Goal: Task Accomplishment & Management: Manage account settings

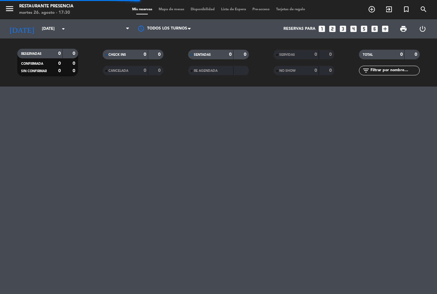
click at [172, 11] on span "Mapa de mesas" at bounding box center [172, 10] width 32 height 4
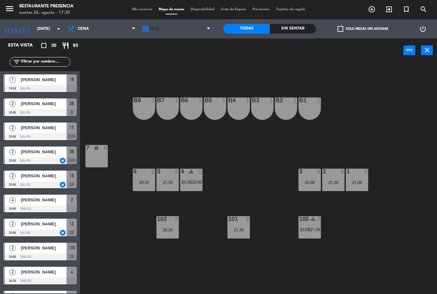
click at [204, 36] on span "BAR" at bounding box center [176, 29] width 75 height 14
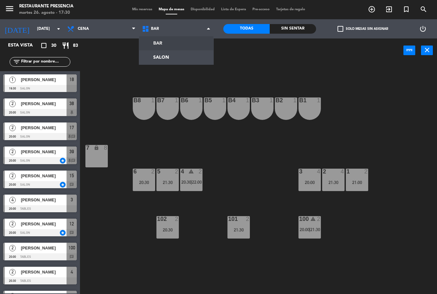
click at [181, 61] on ng-component "menu Restaurante Presencia martes 26. agosto - 17:30 Mis reservas Mapa de mesas…" at bounding box center [218, 147] width 437 height 294
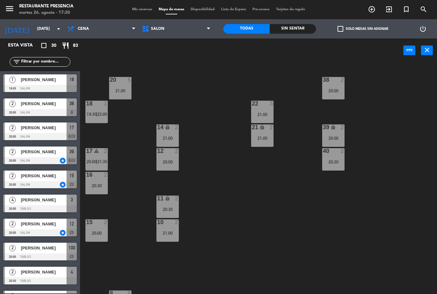
scroll to position [45, 0]
click at [101, 107] on div "18 1 19:30 | 22:00" at bounding box center [96, 111] width 22 height 22
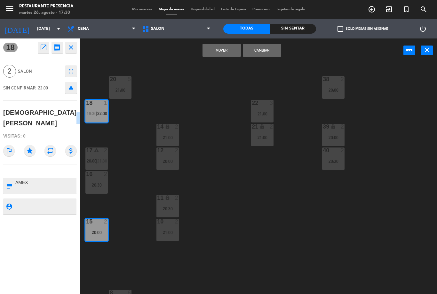
click at [231, 52] on button "Mover" at bounding box center [222, 50] width 38 height 13
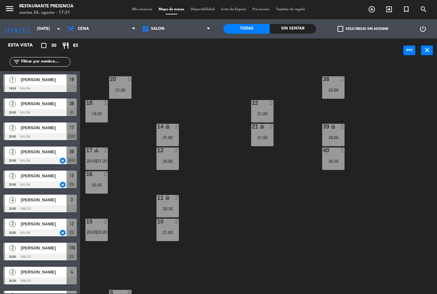
scroll to position [183, 0]
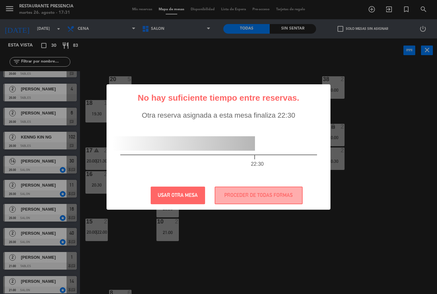
click at [278, 198] on button "PROCEDER DE TODAS FORMAS" at bounding box center [259, 195] width 88 height 18
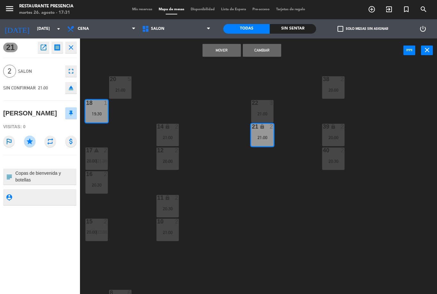
click at [230, 51] on button "Mover" at bounding box center [222, 50] width 38 height 13
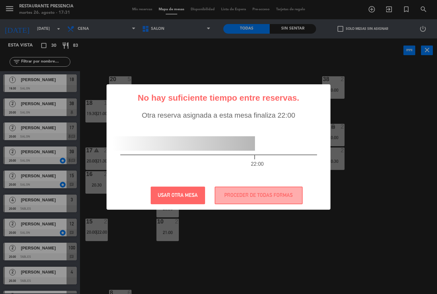
click at [242, 199] on button "PROCEDER DE TODAS FORMAS" at bounding box center [259, 195] width 88 height 18
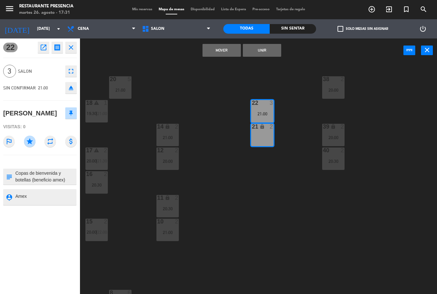
click at [270, 49] on button "Unir" at bounding box center [262, 50] width 38 height 13
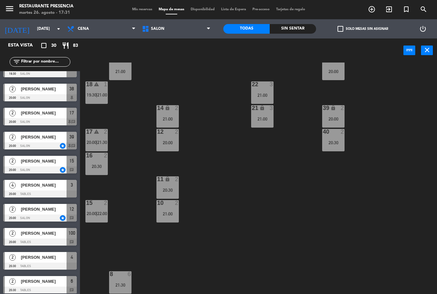
scroll to position [63, 0]
click at [202, 32] on span "SALON" at bounding box center [176, 29] width 75 height 14
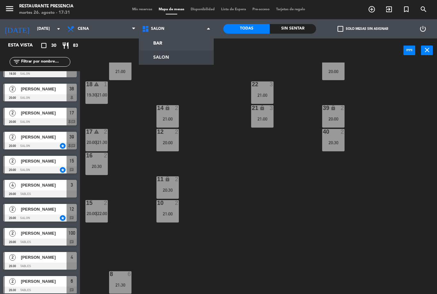
click at [185, 45] on ng-component "menu Restaurante Presencia martes 26. agosto - 17:31 Mis reservas Mapa de mesas…" at bounding box center [218, 147] width 437 height 294
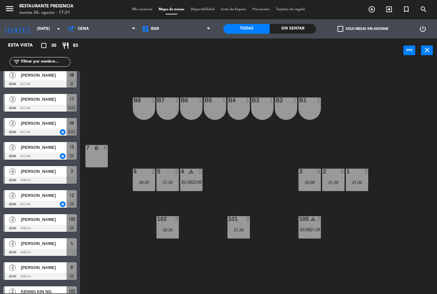
scroll to position [28, 0]
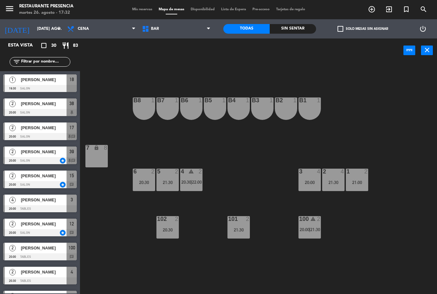
click at [319, 20] on div "check_box_outline_blank Solo mesas sin asignar" at bounding box center [362, 28] width 93 height 19
click at [180, 31] on span "BAR" at bounding box center [176, 29] width 75 height 14
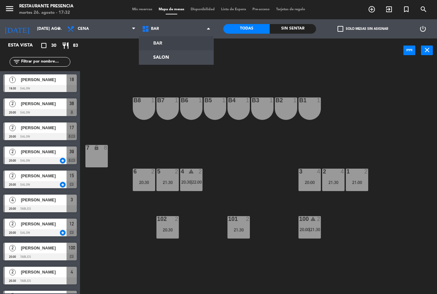
click at [180, 58] on ng-component "menu Restaurante Presencia martes 26. agosto - 17:32 Mis reservas Mapa de mesas…" at bounding box center [218, 147] width 437 height 294
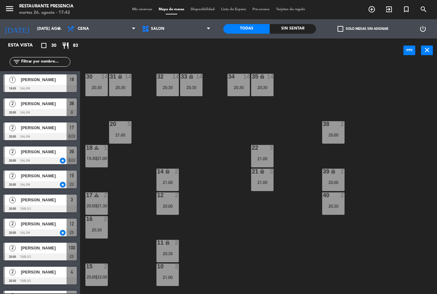
click at [136, 8] on span "Mis reservas" at bounding box center [142, 10] width 27 height 4
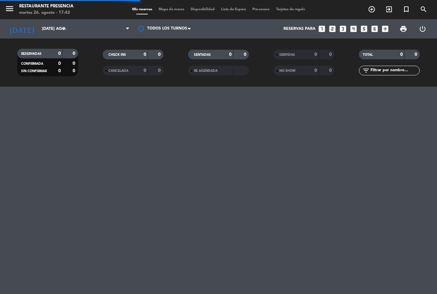
click at [399, 74] on input "text" at bounding box center [395, 70] width 50 height 7
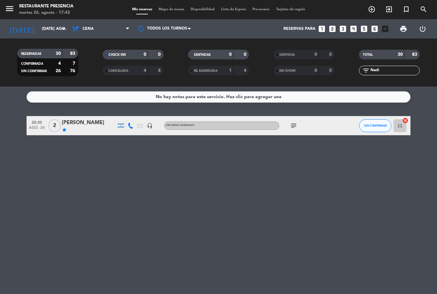
scroll to position [20, 0]
click at [90, 118] on div "[PERSON_NAME]" at bounding box center [89, 122] width 54 height 8
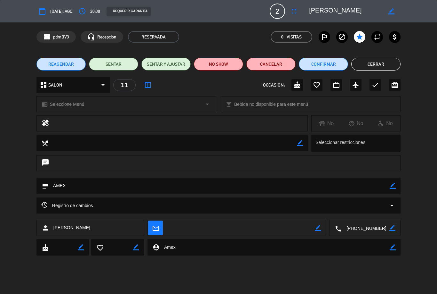
click at [279, 63] on button "Cancelar" at bounding box center [270, 64] width 49 height 13
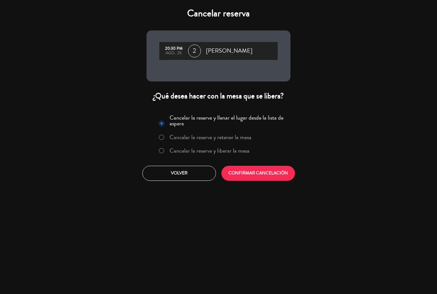
click at [261, 179] on button "CONFIRMAR CANCELACIÓN" at bounding box center [259, 172] width 74 height 15
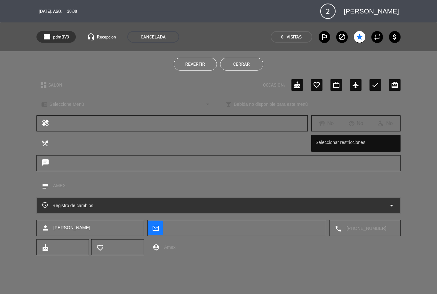
click at [249, 66] on button "Cerrar" at bounding box center [241, 64] width 43 height 13
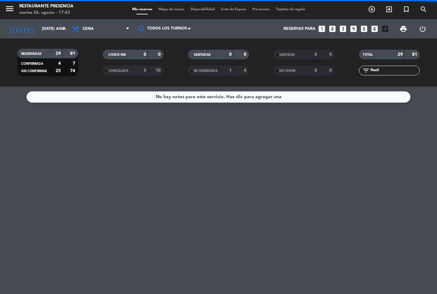
click at [390, 67] on input "Nadi" at bounding box center [395, 70] width 50 height 7
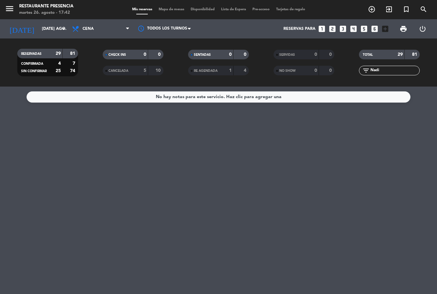
click at [399, 67] on input "Nadi" at bounding box center [395, 70] width 50 height 7
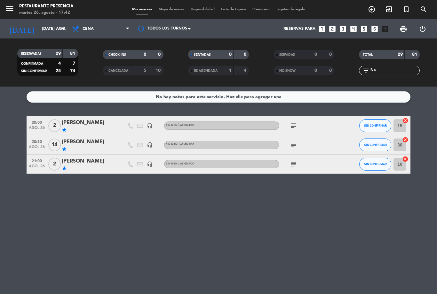
type input "N"
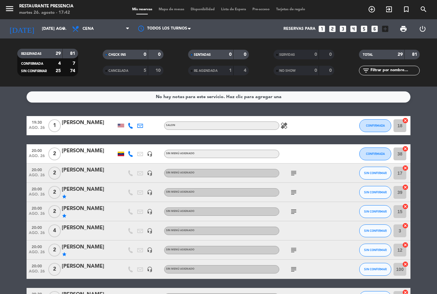
scroll to position [0, 0]
click at [176, 8] on span "Mapa de mesas" at bounding box center [172, 10] width 32 height 4
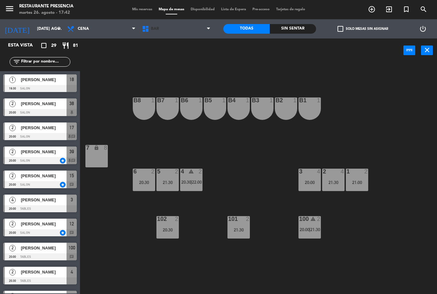
click at [198, 30] on span "BAR" at bounding box center [176, 29] width 75 height 14
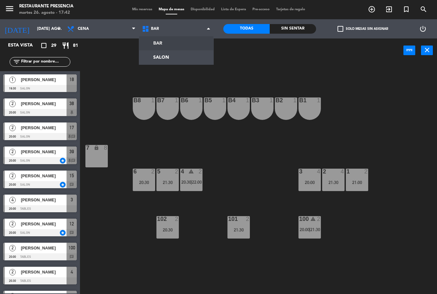
click at [188, 58] on ng-component "menu Restaurante Presencia martes 26. agosto - 17:42 Mis reservas Mapa de mesas…" at bounding box center [218, 147] width 437 height 294
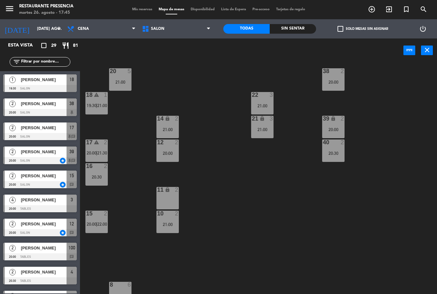
scroll to position [48, 0]
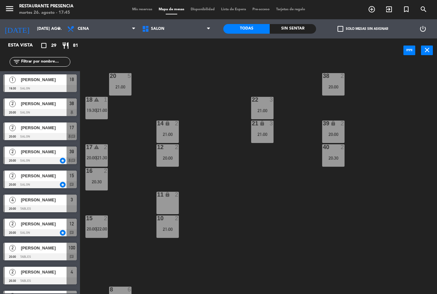
click at [100, 150] on div "warning" at bounding box center [96, 147] width 11 height 6
click at [133, 138] on div "30 14 20:30 31 lock 14 20:30 32 14 20:30 33 lock 14 20:30 34 14 20:30 35 lock 1…" at bounding box center [261, 177] width 353 height 231
click at [102, 109] on span "21:00" at bounding box center [102, 110] width 10 height 5
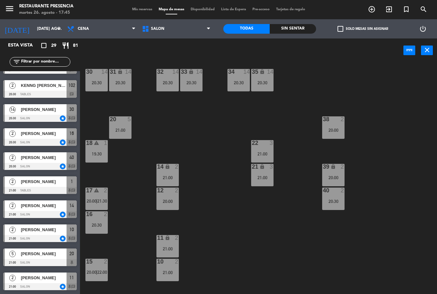
scroll to position [4, 0]
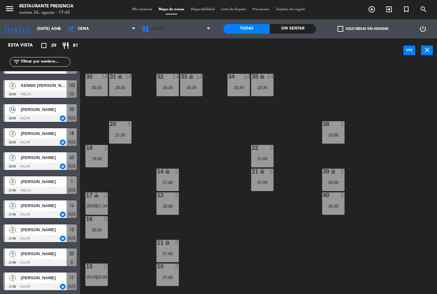
click at [202, 33] on span "SALON" at bounding box center [176, 29] width 75 height 14
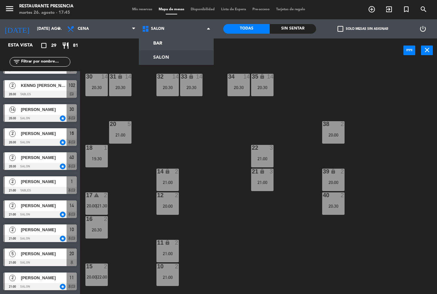
scroll to position [0, 0]
click at [183, 47] on ng-component "menu Restaurante Presencia martes 26. agosto - 17:45 Mis reservas Mapa de mesas…" at bounding box center [218, 147] width 437 height 294
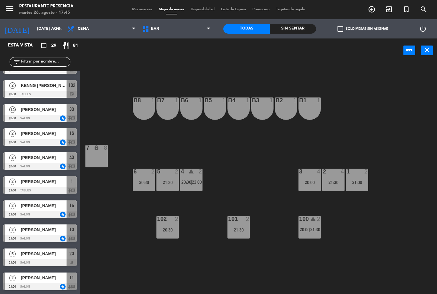
click at [366, 174] on div "2" at bounding box center [367, 171] width 4 height 6
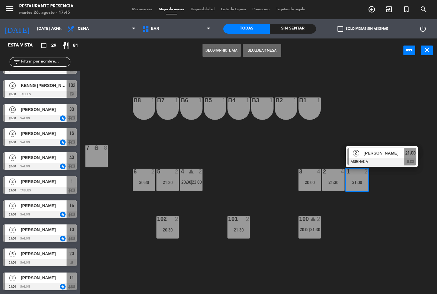
click at [406, 153] on span "21:00" at bounding box center [411, 153] width 10 height 8
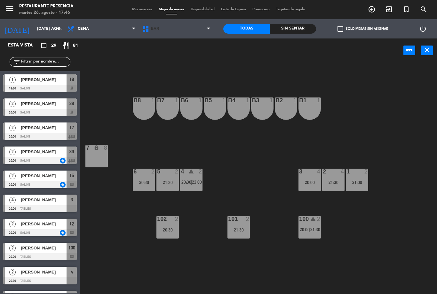
click at [172, 29] on span "BAR" at bounding box center [176, 29] width 75 height 14
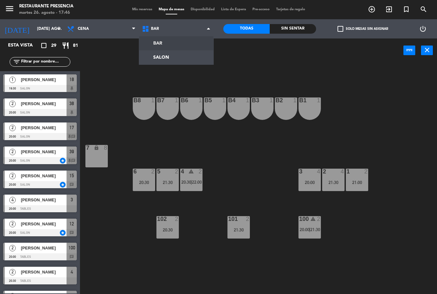
click at [176, 59] on ng-component "menu Restaurante Presencia martes 26. agosto - 17:46 Mis reservas Mapa de mesas…" at bounding box center [218, 147] width 437 height 294
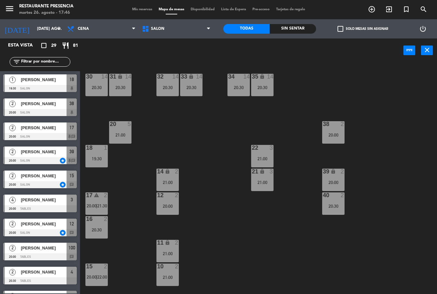
click at [55, 61] on input "text" at bounding box center [45, 61] width 50 height 7
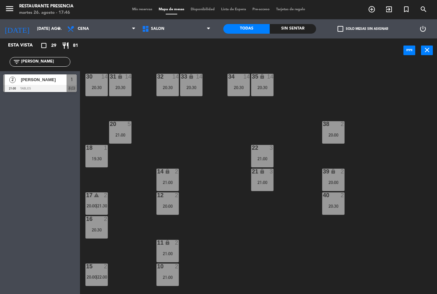
type input "[PERSON_NAME]"
click at [389, 87] on div "30 14 20:30 31 lock 14 20:30 32 14 20:30 33 lock 14 20:30 34 14 20:30 35 lock 1…" at bounding box center [261, 177] width 353 height 231
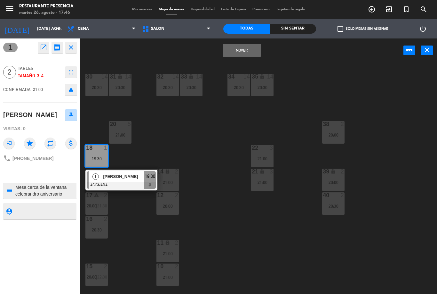
click at [245, 51] on button "Mover" at bounding box center [242, 50] width 38 height 13
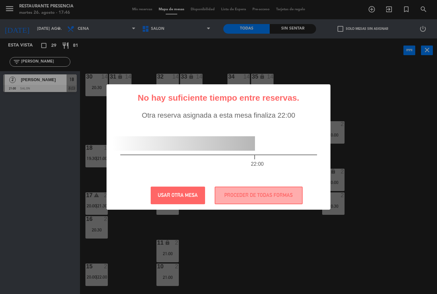
click at [245, 197] on button "PROCEDER DE TODAS FORMAS" at bounding box center [259, 195] width 88 height 18
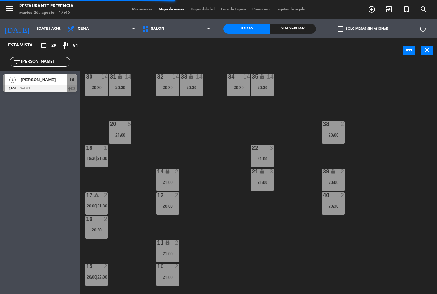
click at [56, 58] on input "[PERSON_NAME]" at bounding box center [45, 61] width 50 height 7
click at [59, 62] on input "[PERSON_NAME]" at bounding box center [45, 61] width 50 height 7
type input "E"
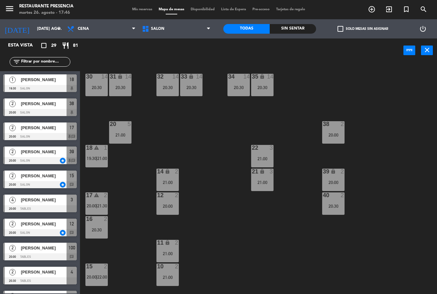
click at [419, 88] on div "30 14 20:30 31 lock 14 20:30 32 14 20:30 33 lock 14 20:30 34 14 20:30 35 lock 1…" at bounding box center [261, 177] width 353 height 231
click at [96, 154] on div "18 warning 1 19:30 | 21:00" at bounding box center [96, 156] width 22 height 22
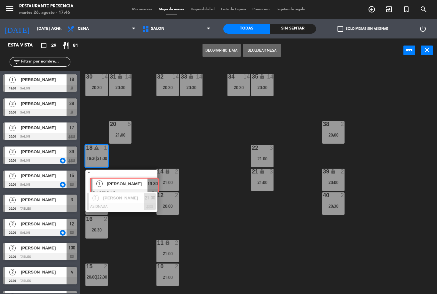
scroll to position [0, 5]
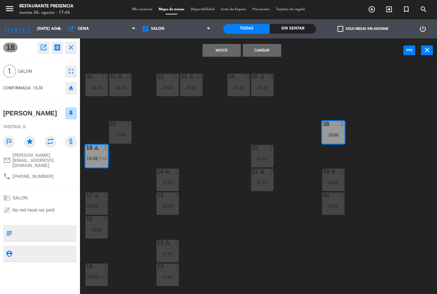
click at [228, 52] on button "Mover" at bounding box center [222, 50] width 38 height 13
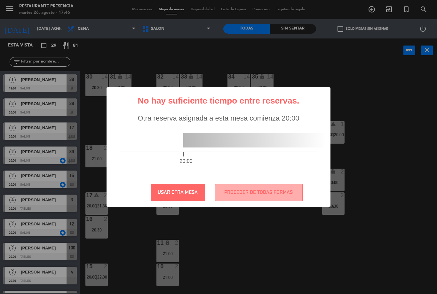
click at [269, 195] on button "PROCEDER DE TODAS FORMAS" at bounding box center [259, 192] width 88 height 18
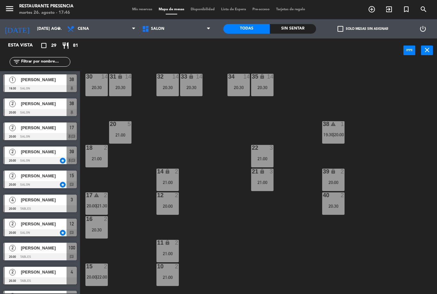
click at [417, 141] on div "30 14 20:30 31 lock 14 20:30 32 14 20:30 33 lock 14 20:30 34 14 20:30 35 lock 1…" at bounding box center [261, 177] width 353 height 231
click at [100, 155] on div "18 2 21:00" at bounding box center [96, 156] width 22 height 22
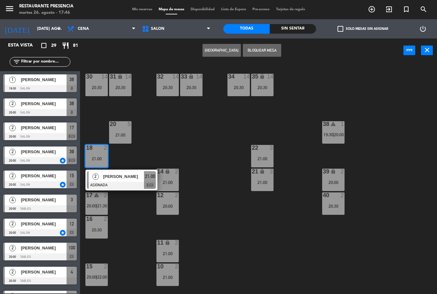
click at [144, 181] on div "[PERSON_NAME]" at bounding box center [123, 176] width 42 height 11
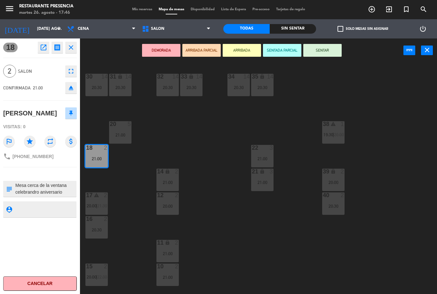
click at [164, 49] on button "DEMORADA" at bounding box center [161, 50] width 38 height 13
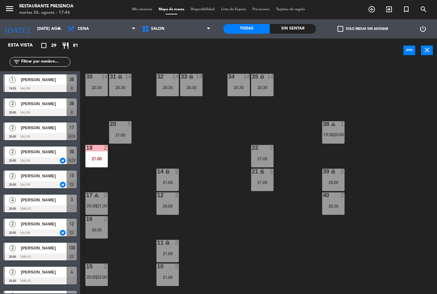
scroll to position [0, 0]
click at [136, 11] on span "Mis reservas" at bounding box center [142, 10] width 27 height 4
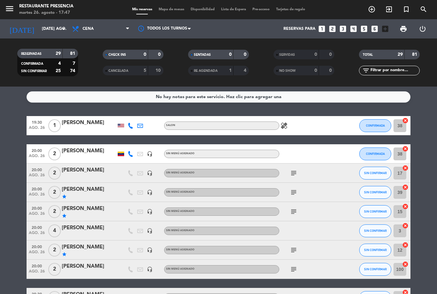
click at [287, 169] on div "subject" at bounding box center [308, 172] width 58 height 19
click at [294, 172] on icon "subject" at bounding box center [294, 173] width 8 height 8
click at [292, 195] on icon "subject" at bounding box center [294, 192] width 8 height 8
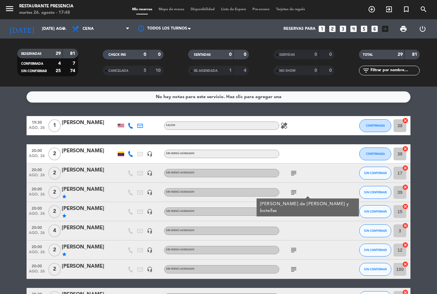
click at [297, 210] on icon "subject" at bounding box center [294, 211] width 8 height 8
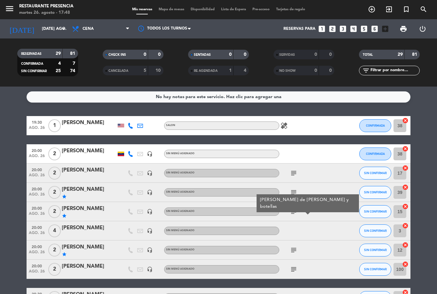
click at [295, 210] on icon "subject" at bounding box center [294, 211] width 8 height 8
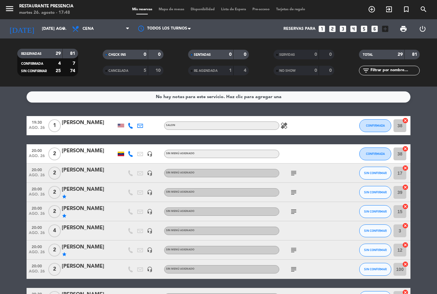
click at [292, 209] on icon "subject" at bounding box center [294, 211] width 8 height 8
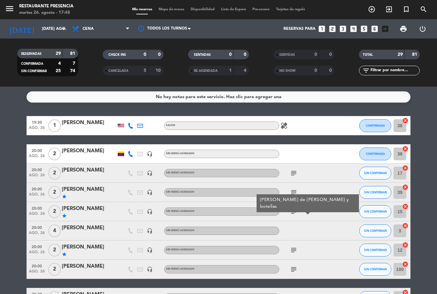
click at [296, 251] on icon "subject" at bounding box center [294, 250] width 8 height 8
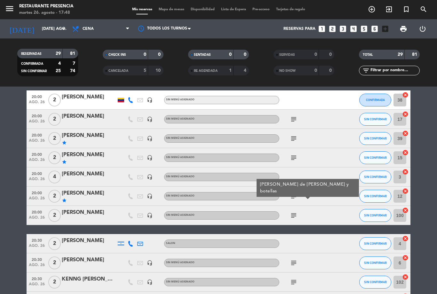
scroll to position [60, 0]
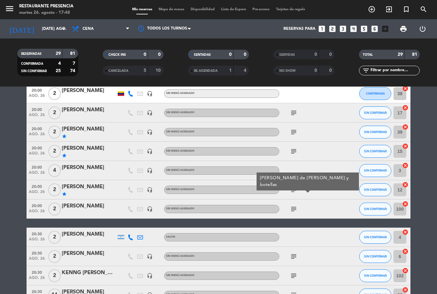
click at [293, 211] on icon "subject" at bounding box center [294, 209] width 8 height 8
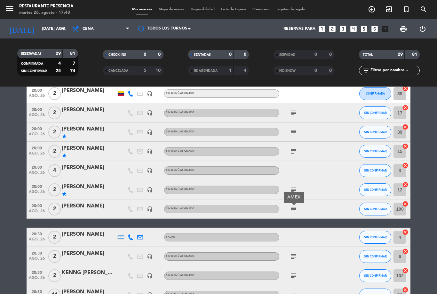
click at [295, 252] on icon "subject" at bounding box center [294, 256] width 8 height 8
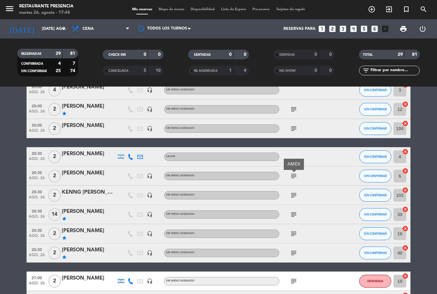
scroll to position [141, 0]
click at [295, 195] on icon "subject" at bounding box center [294, 195] width 8 height 8
click at [167, 9] on span "Mapa de mesas" at bounding box center [172, 10] width 32 height 4
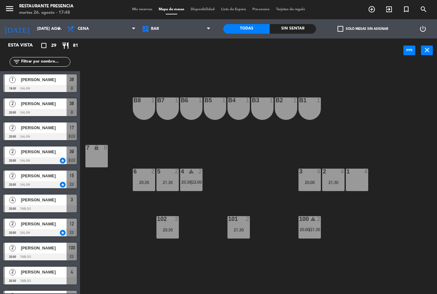
click at [57, 62] on input "text" at bounding box center [45, 61] width 50 height 7
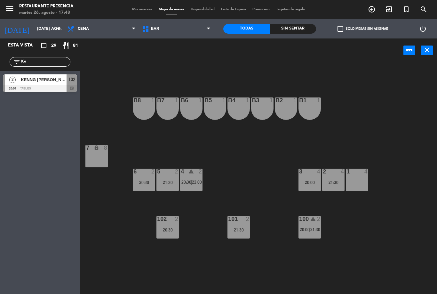
type input "Ke"
click at [58, 79] on span "KENNG [PERSON_NAME]" at bounding box center [44, 79] width 46 height 7
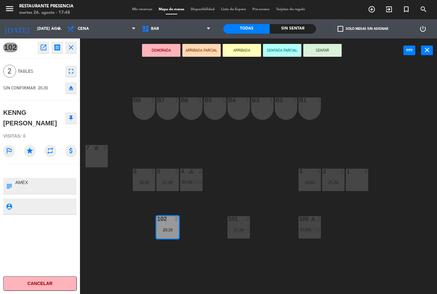
click at [70, 93] on button "eject" at bounding box center [71, 88] width 12 height 12
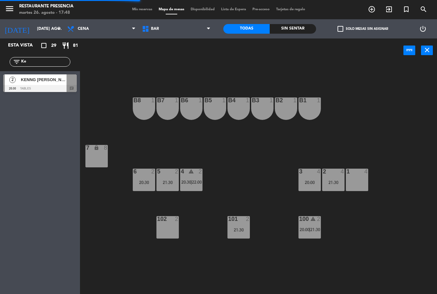
click at [196, 33] on span "BAR" at bounding box center [176, 29] width 75 height 14
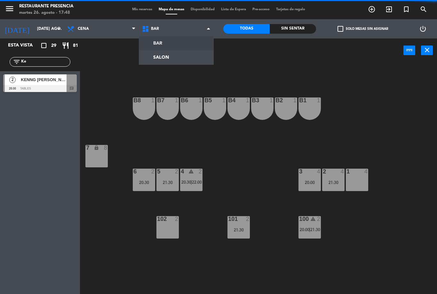
click at [177, 63] on ng-component "menu Restaurante Presencia martes 26. agosto - 17:48 Mis reservas Mapa de mesas…" at bounding box center [218, 147] width 437 height 294
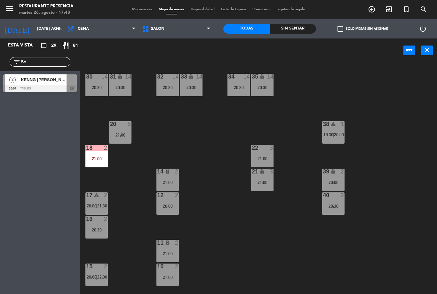
click at [171, 180] on div "21:00" at bounding box center [168, 182] width 22 height 4
click at [217, 160] on div "30 14 20:30 31 lock 14 20:30 32 14 20:30 33 lock 14 20:30 34 14 20:30 35 lock 1…" at bounding box center [261, 177] width 353 height 231
click at [172, 205] on div "20:00" at bounding box center [168, 206] width 22 height 4
click at [220, 172] on div "30 14 20:30 31 lock 14 20:30 32 14 20:30 33 lock 14 20:30 34 14 20:30 35 lock 1…" at bounding box center [261, 177] width 353 height 231
click at [176, 248] on div "11 lock 2 21:00" at bounding box center [168, 250] width 22 height 22
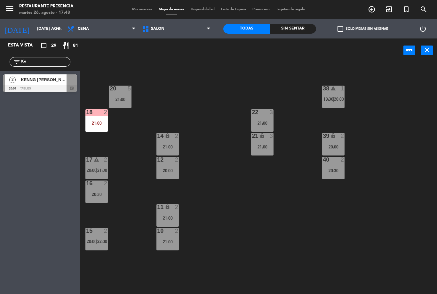
scroll to position [36, 0]
click at [175, 238] on div "10 2 21:00" at bounding box center [168, 238] width 22 height 22
click at [222, 197] on div "30 14 20:30 31 lock 14 20:30 32 14 20:30 33 lock 14 20:30 34 14 20:30 35 lock 1…" at bounding box center [261, 177] width 353 height 231
click at [102, 189] on div "16 2 20:30" at bounding box center [96, 191] width 22 height 22
click at [127, 250] on div "30 14 20:30 31 lock 14 20:30 32 14 20:30 33 lock 14 20:30 34 14 20:30 35 lock 1…" at bounding box center [261, 177] width 353 height 231
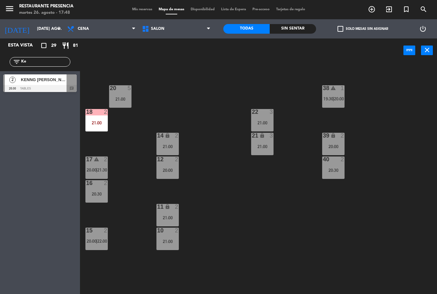
click at [99, 238] on span "22:00" at bounding box center [102, 240] width 10 height 5
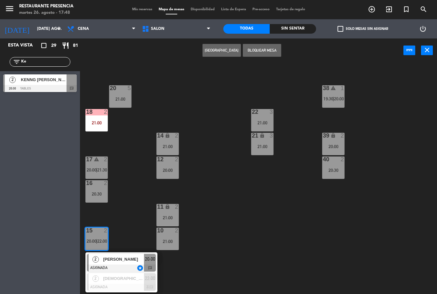
click at [102, 190] on div "16 2 20:30" at bounding box center [96, 191] width 22 height 22
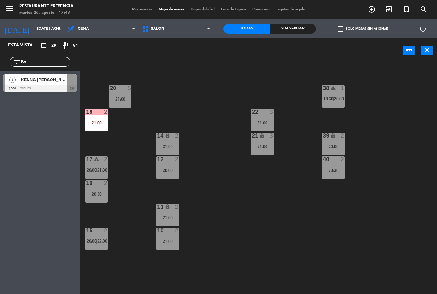
click at [216, 165] on div "30 14 20:30 31 lock 14 20:30 32 14 20:30 33 lock 14 20:30 34 14 20:30 35 lock 1…" at bounding box center [261, 177] width 353 height 231
click at [94, 191] on div "20:30" at bounding box center [96, 193] width 22 height 4
click at [129, 138] on div "30 14 20:30 31 lock 14 20:30 32 14 20:30 33 lock 14 20:30 34 14 20:30 35 lock 1…" at bounding box center [261, 177] width 353 height 231
click at [94, 172] on span "20:00" at bounding box center [92, 169] width 10 height 5
click at [236, 200] on div "30 14 20:30 31 lock 14 20:30 32 14 20:30 33 lock 14 20:30 34 14 20:30 35 lock 1…" at bounding box center [261, 177] width 353 height 231
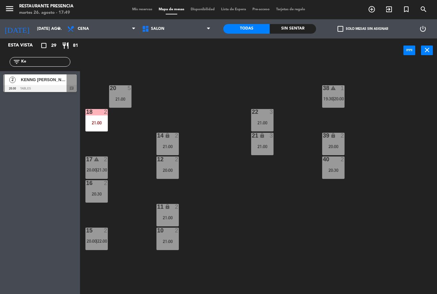
click at [336, 93] on div "38 warning 1 19:30 | 20:00" at bounding box center [333, 96] width 22 height 22
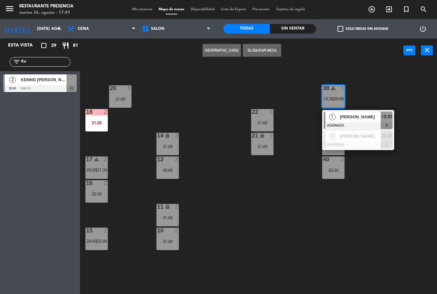
click at [372, 136] on span "[PERSON_NAME]" at bounding box center [360, 136] width 41 height 7
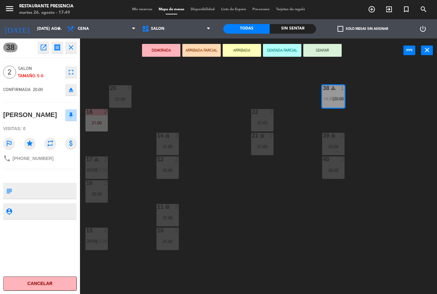
click at [69, 92] on icon "eject" at bounding box center [71, 90] width 8 height 8
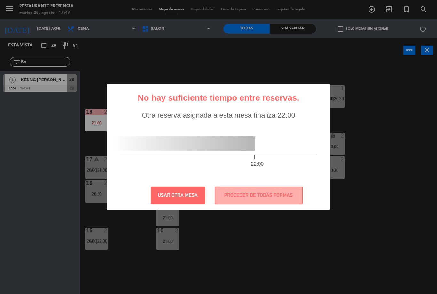
click at [259, 201] on button "PROCEDER DE TODAS FORMAS" at bounding box center [259, 195] width 88 height 18
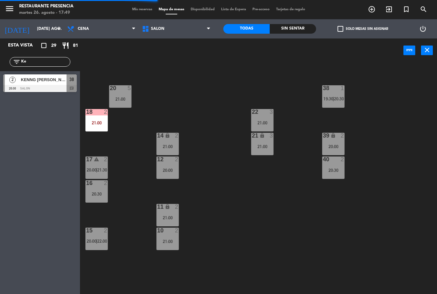
click at [376, 11] on span "add_circle_outline" at bounding box center [371, 9] width 17 height 11
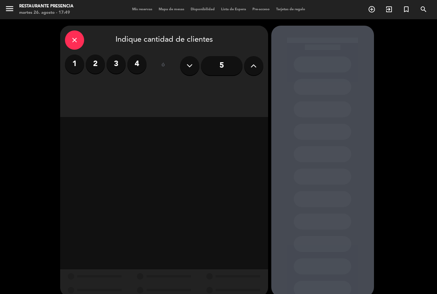
click at [94, 66] on label "2" at bounding box center [95, 63] width 19 height 19
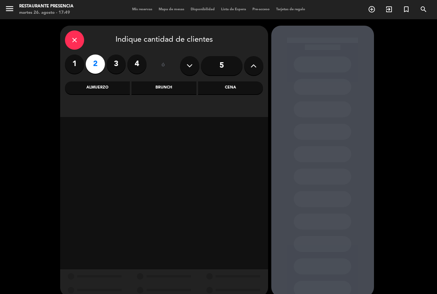
click at [244, 90] on div "Cena" at bounding box center [230, 87] width 65 height 13
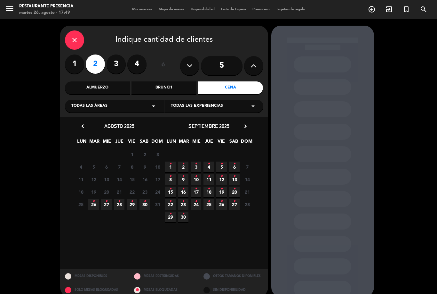
click at [95, 204] on span "26 •" at bounding box center [93, 204] width 11 height 11
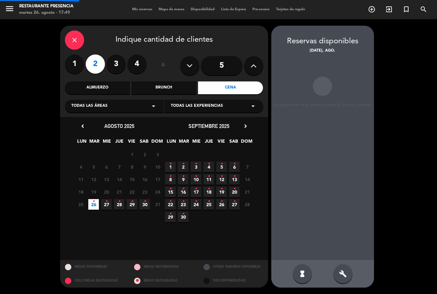
scroll to position [20, 0]
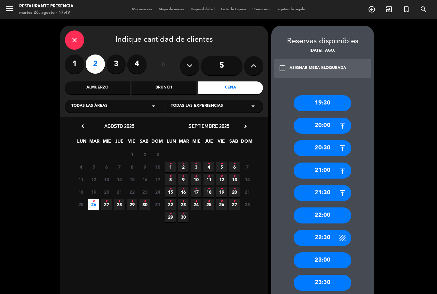
click at [334, 207] on div "22:00" at bounding box center [323, 215] width 58 height 16
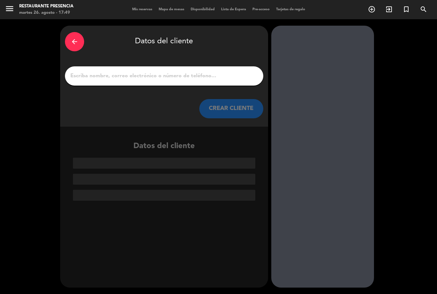
click at [215, 71] on input "1" at bounding box center [164, 75] width 189 height 9
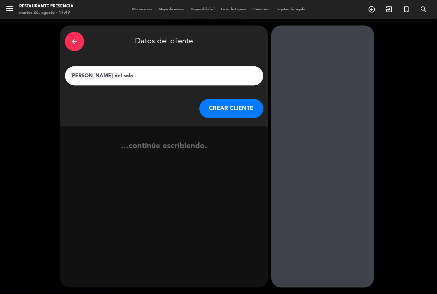
type input "[PERSON_NAME] del solar"
click at [240, 99] on button "CREAR CLIENTE" at bounding box center [231, 108] width 64 height 19
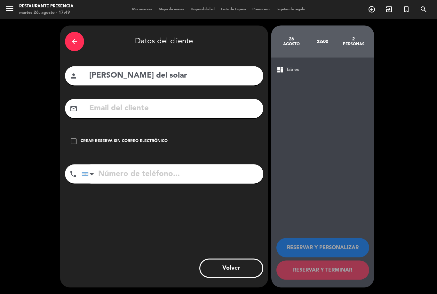
click at [79, 132] on div "check_box_outline_blank Crear reserva sin correo electrónico" at bounding box center [164, 141] width 198 height 19
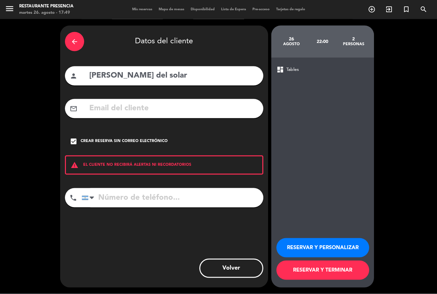
click at [324, 249] on button "RESERVAR Y PERSONALIZAR" at bounding box center [323, 247] width 93 height 19
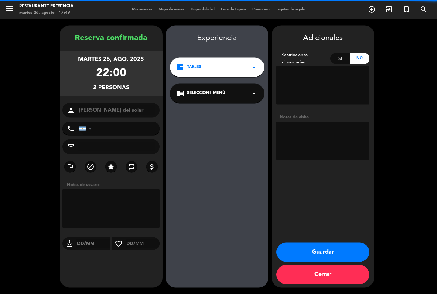
click at [319, 122] on textarea at bounding box center [323, 141] width 93 height 38
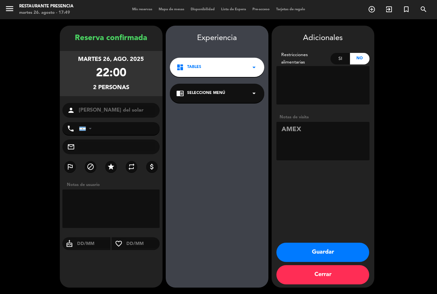
type textarea "AMEX"
click at [249, 111] on div "Experiencia dashboard Tables arrow_drop_down chrome_reader_mode Seleccione Menú…" at bounding box center [217, 163] width 103 height 262
click at [112, 163] on icon "star" at bounding box center [111, 167] width 8 height 8
click at [337, 252] on button "Guardar" at bounding box center [323, 251] width 93 height 19
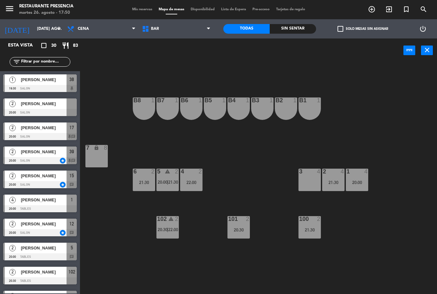
click at [244, 229] on div "20:30" at bounding box center [239, 229] width 22 height 4
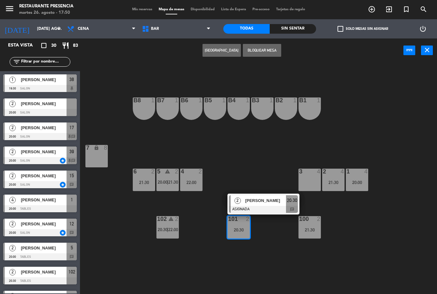
click at [284, 204] on div "[PERSON_NAME]" at bounding box center [266, 200] width 42 height 11
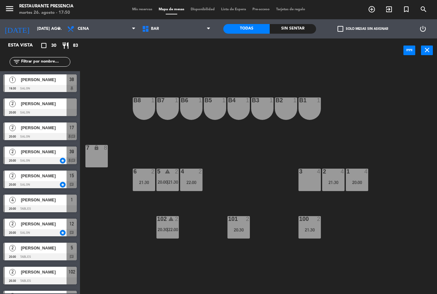
click at [321, 230] on div "21:30" at bounding box center [310, 229] width 22 height 4
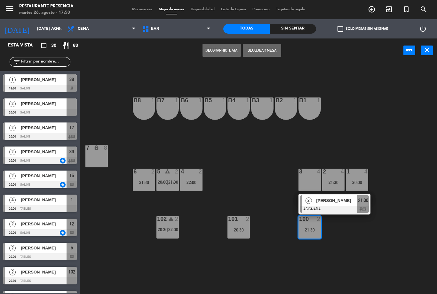
click at [357, 204] on span "[PERSON_NAME]" at bounding box center [336, 200] width 41 height 7
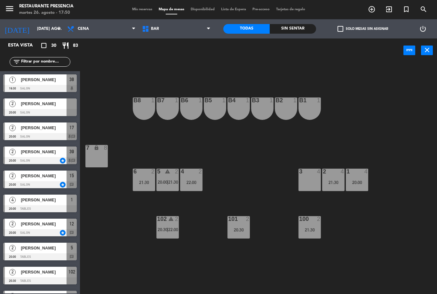
scroll to position [39, 0]
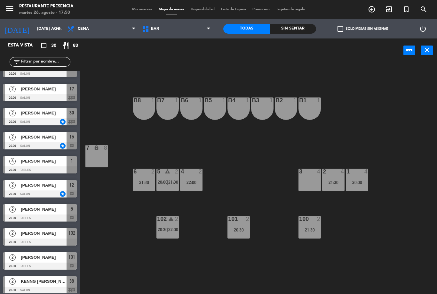
click at [168, 233] on div "102 warning 2 20:30 | 22:00" at bounding box center [168, 227] width 22 height 22
click at [261, 178] on div "B1 1 B2 1 B3 1 B4 1 B5 1 B6 1 B7 1 B8 1 7 lock 8 1 4 20:00 2 4 21:30 3 4 4 2 22…" at bounding box center [261, 177] width 353 height 231
click at [198, 32] on span "BAR" at bounding box center [176, 29] width 75 height 14
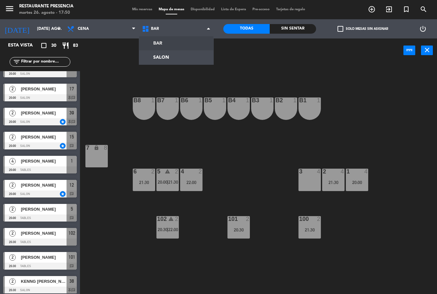
click at [185, 60] on ng-component "menu Restaurante Presencia martes 26. agosto - 17:50 Mis reservas Mapa de mesas…" at bounding box center [218, 147] width 437 height 294
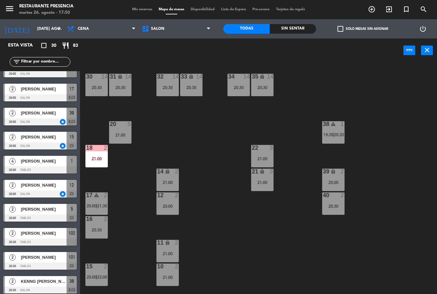
click at [336, 137] on span "20:30" at bounding box center [339, 134] width 10 height 5
click at [402, 124] on div "30 14 20:30 31 lock 14 20:30 32 14 20:30 33 lock 14 20:30 34 14 20:30 35 lock 1…" at bounding box center [261, 177] width 353 height 231
click at [140, 11] on span "Mis reservas" at bounding box center [142, 10] width 27 height 4
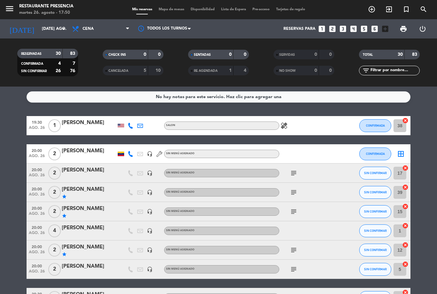
click at [405, 150] on icon "border_all" at bounding box center [401, 154] width 8 height 8
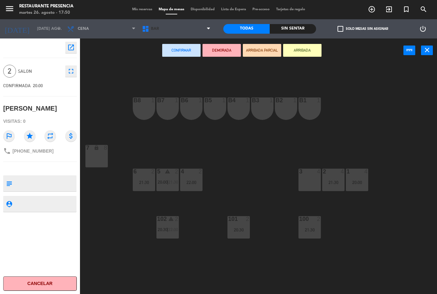
click at [194, 30] on span "BAR" at bounding box center [176, 29] width 75 height 14
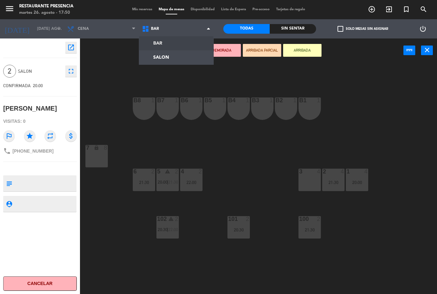
click at [185, 64] on ul "BAR SALON" at bounding box center [176, 50] width 75 height 29
click at [191, 59] on ng-component "menu Restaurante Presencia martes 26. agosto - 17:50 Mis reservas Mapa de mesas…" at bounding box center [218, 147] width 437 height 294
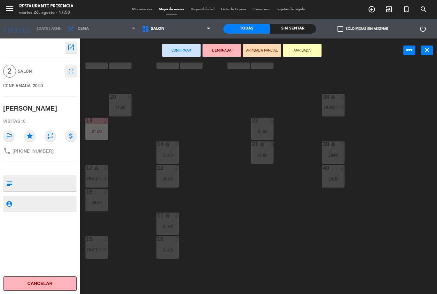
scroll to position [28, 0]
click at [200, 29] on span "SALON" at bounding box center [176, 29] width 75 height 14
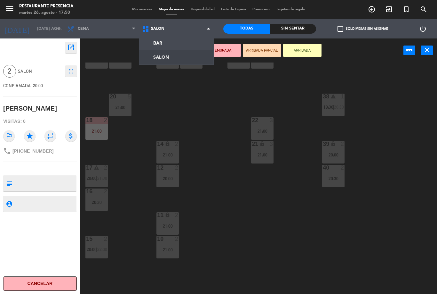
click at [173, 44] on ng-component "menu Restaurante Presencia martes 26. agosto - 17:50 Mis reservas Mapa de mesas…" at bounding box center [218, 147] width 437 height 294
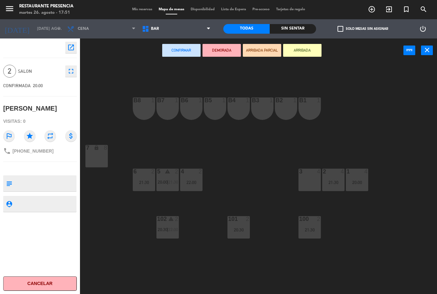
click at [313, 180] on div "3 4" at bounding box center [310, 179] width 22 height 22
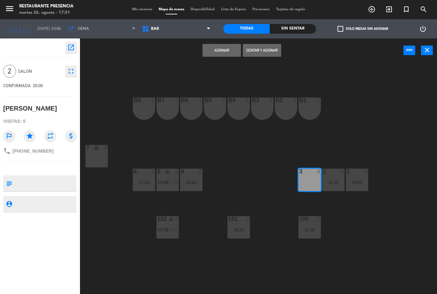
click at [230, 53] on button "Asignar" at bounding box center [222, 50] width 38 height 13
